Goal: Task Accomplishment & Management: Manage account settings

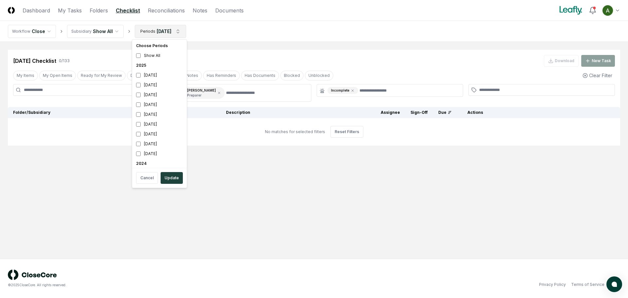
click at [154, 32] on html "CloseCore Dashboard My Tasks Folders Checklist Reconciliations Notes Documents …" at bounding box center [314, 149] width 628 height 298
click at [154, 105] on div "[DATE]" at bounding box center [159, 105] width 52 height 10
click at [152, 83] on div "[DATE]" at bounding box center [159, 85] width 52 height 10
click at [169, 178] on button "Update" at bounding box center [172, 178] width 22 height 12
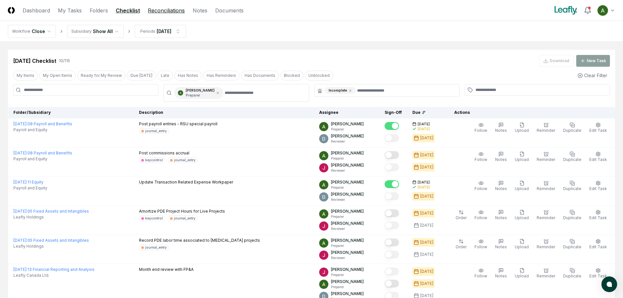
click at [161, 8] on link "Reconciliations" at bounding box center [166, 11] width 37 height 8
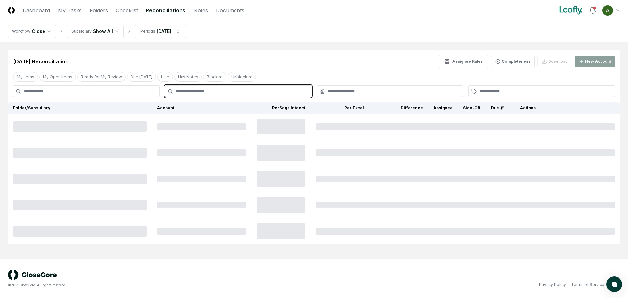
click at [225, 90] on input "text" at bounding box center [242, 91] width 132 height 6
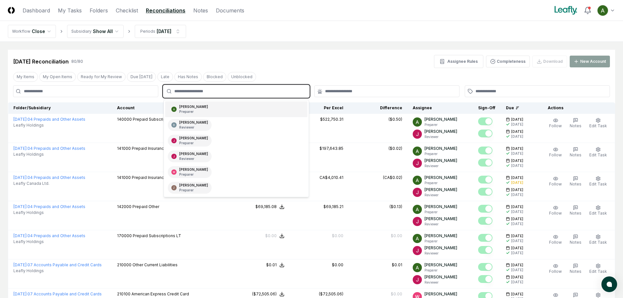
click at [224, 106] on div "[PERSON_NAME] Preparer" at bounding box center [236, 109] width 142 height 16
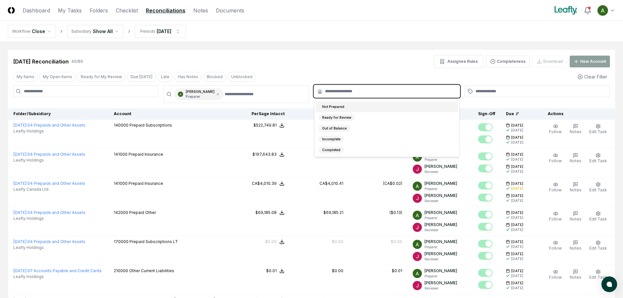
click at [329, 92] on input "text" at bounding box center [390, 91] width 130 height 6
click at [343, 106] on div "Not Prepared" at bounding box center [333, 106] width 29 height 7
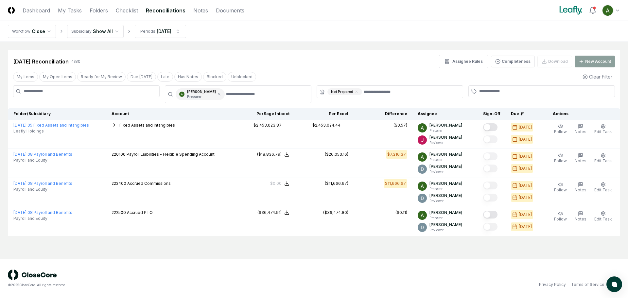
click at [355, 65] on div "[DATE] Reconciliation 4 / 80 Assignee Rules Completeness Download New Account" at bounding box center [314, 61] width 602 height 13
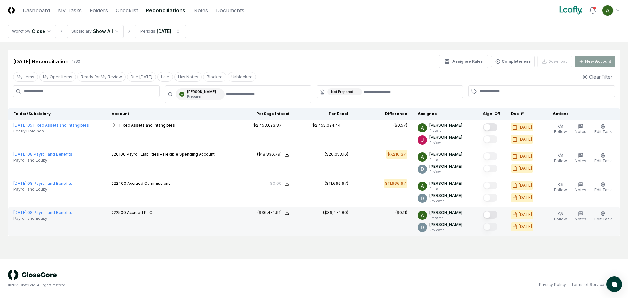
click at [501, 216] on div at bounding box center [491, 215] width 17 height 11
click at [498, 215] on button "Mark complete" at bounding box center [490, 215] width 14 height 8
click at [121, 10] on link "Checklist" at bounding box center [127, 11] width 22 height 8
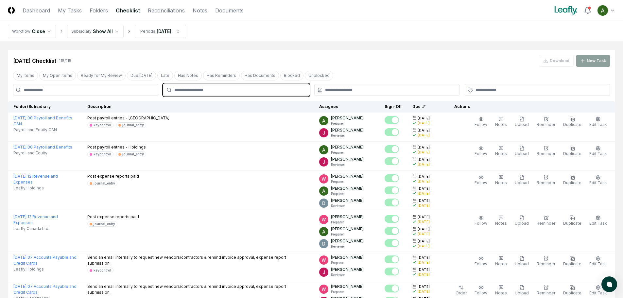
click at [194, 90] on input "text" at bounding box center [239, 90] width 130 height 6
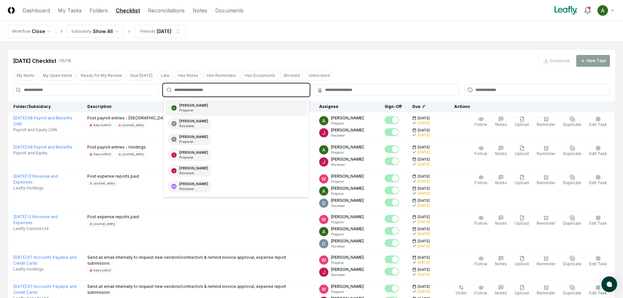
click at [194, 103] on div "[PERSON_NAME] Preparer" at bounding box center [193, 108] width 29 height 10
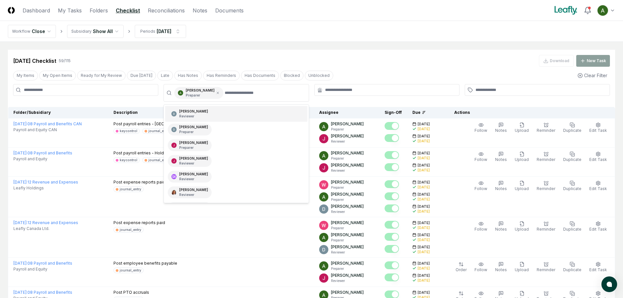
click at [328, 86] on div at bounding box center [386, 90] width 145 height 12
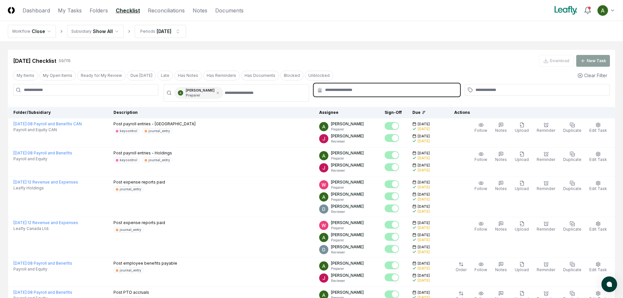
click at [338, 92] on input "text" at bounding box center [390, 90] width 130 height 6
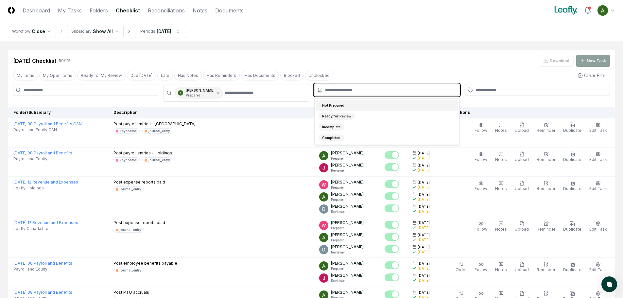
click at [337, 105] on div "Not Prepared" at bounding box center [333, 105] width 29 height 7
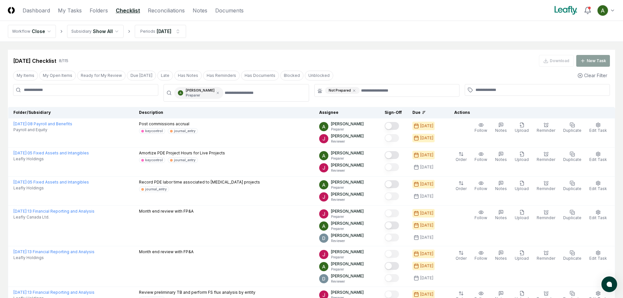
click at [367, 62] on div "[DATE] Checklist 8 / 115 Download New Task" at bounding box center [311, 61] width 597 height 12
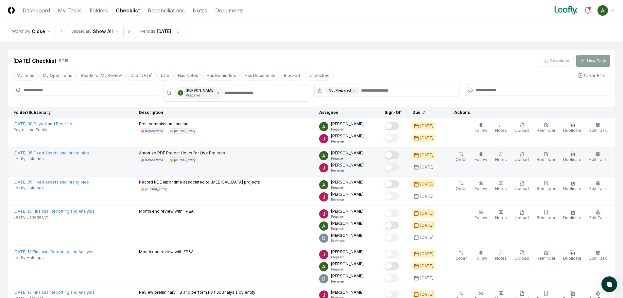
click at [399, 153] on button "Mark complete" at bounding box center [392, 155] width 14 height 8
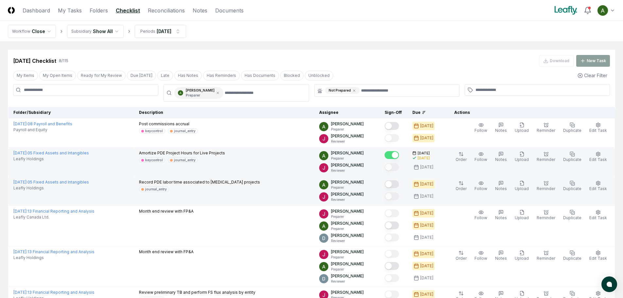
click at [399, 184] on button "Mark complete" at bounding box center [392, 184] width 14 height 8
